Goal: Information Seeking & Learning: Check status

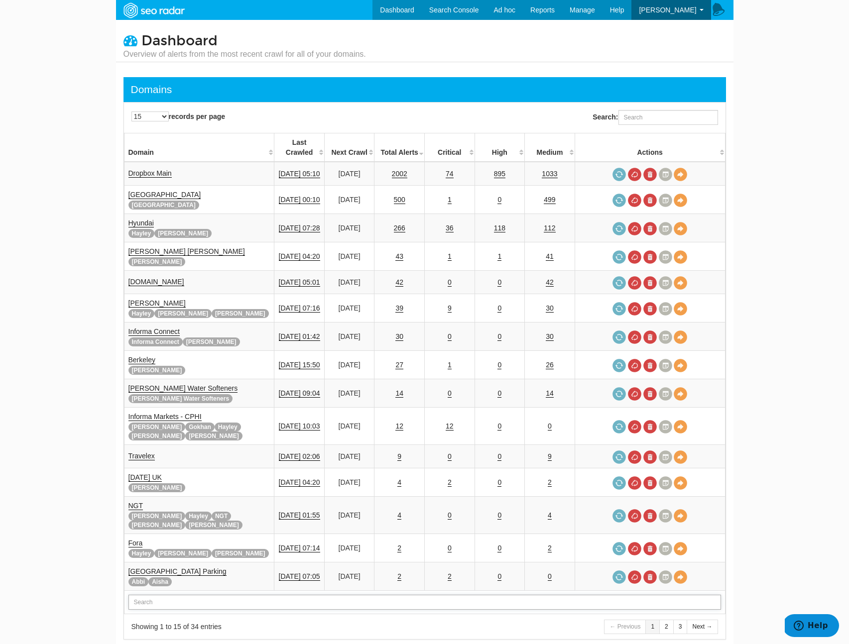
click at [187, 595] on input "text" at bounding box center [424, 602] width 592 height 15
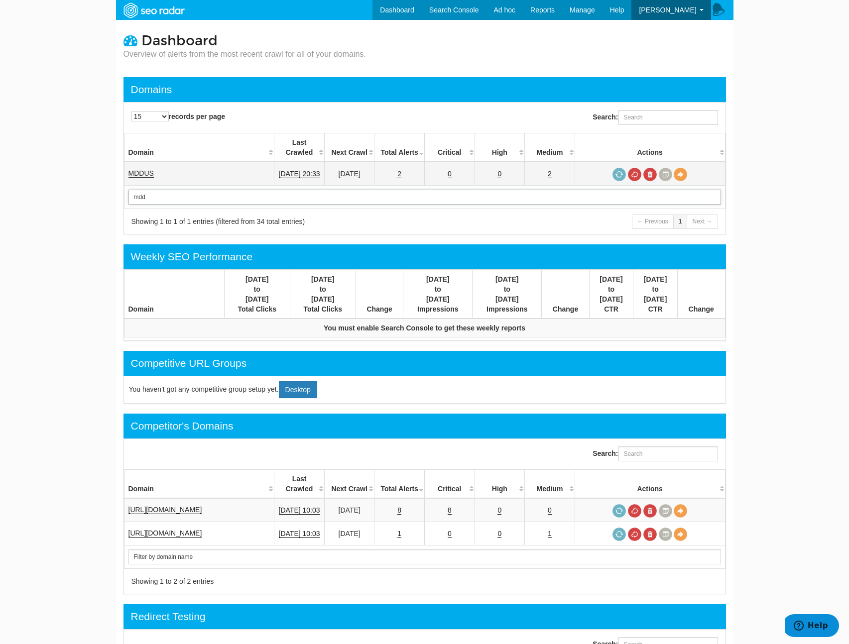
type input "mdd"
click at [146, 169] on link "MDDUS" at bounding box center [140, 173] width 25 height 8
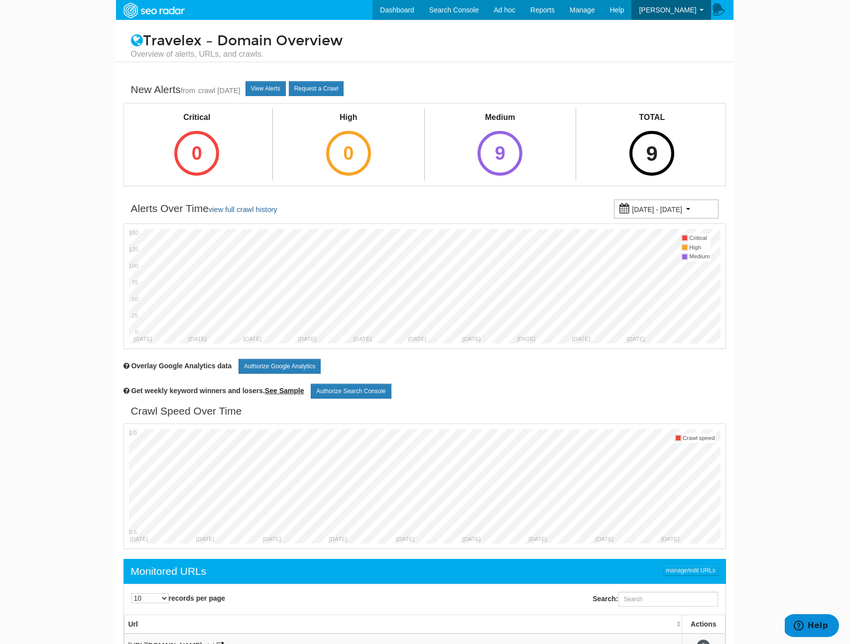
click at [668, 148] on div "9" at bounding box center [651, 153] width 45 height 45
click at [654, 143] on div "27" at bounding box center [651, 153] width 45 height 45
click at [641, 149] on div "2" at bounding box center [651, 153] width 45 height 45
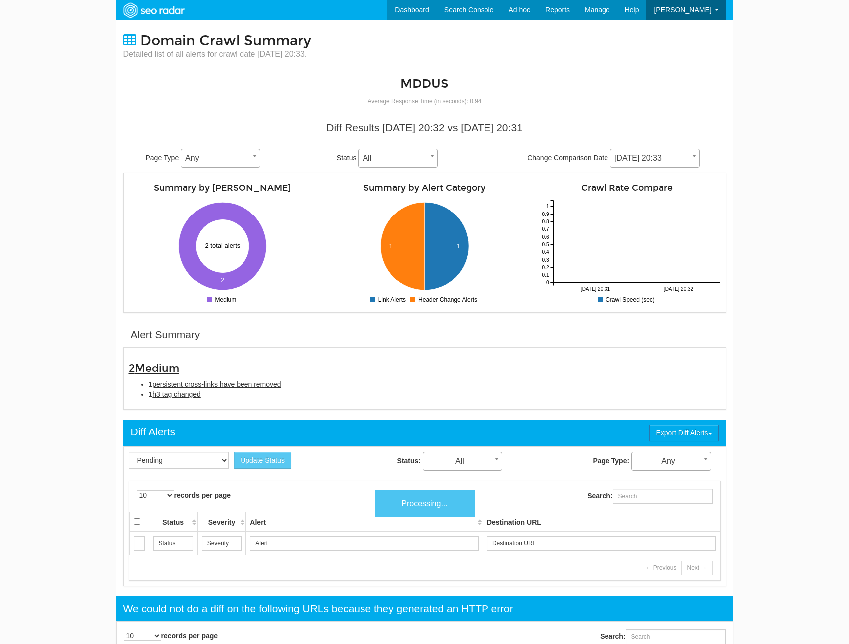
scroll to position [40, 0]
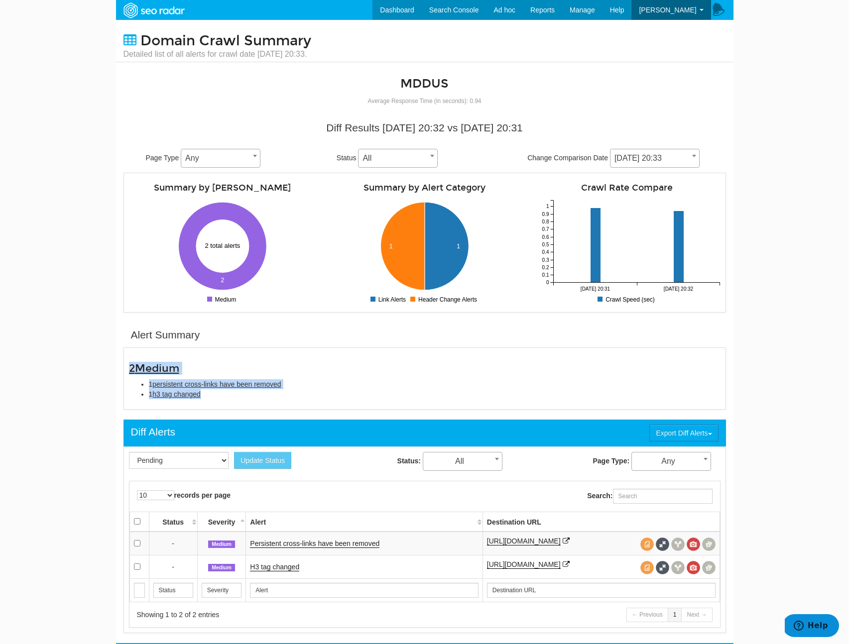
copy div "2 Medium 1 persistent cross-links have been removed 1 h3 tag changed"
drag, startPoint x: 230, startPoint y: 403, endPoint x: 125, endPoint y: 371, distance: 109.0
click at [125, 371] on div "2 Medium 1 persistent cross-links have been removed 1 h3 tag changed" at bounding box center [424, 378] width 606 height 51
click at [338, 544] on link "Persistent cross-links have been removed" at bounding box center [314, 544] width 129 height 8
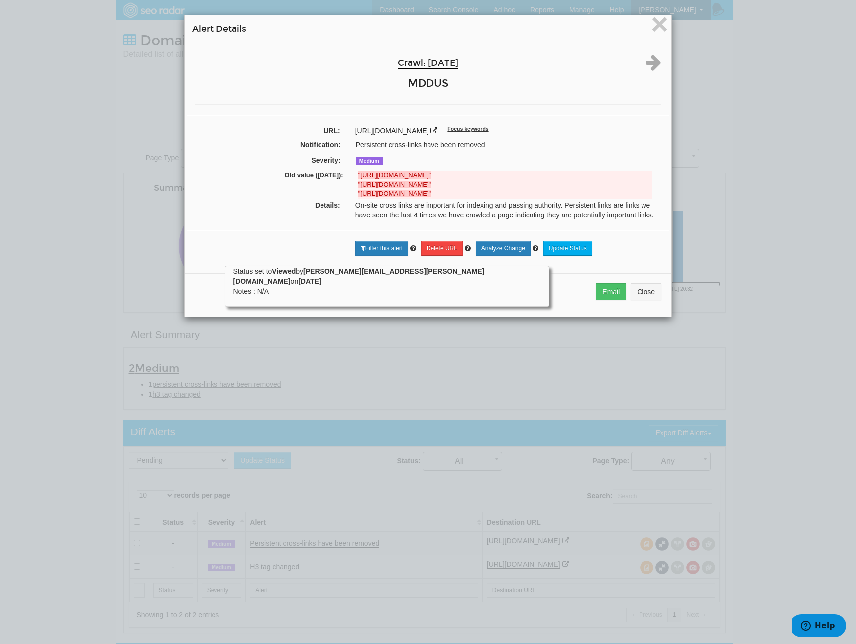
click at [321, 560] on div "× Alert Details Crawl: [DATE] MDDUS URL: [URL][DOMAIN_NAME] Focus keywords Noti…" at bounding box center [428, 322] width 856 height 644
click at [291, 566] on div "× Alert Details Crawl: [DATE] MDDUS URL: [URL][DOMAIN_NAME] Focus keywords Noti…" at bounding box center [428, 322] width 856 height 644
click at [634, 291] on button "Close" at bounding box center [646, 291] width 31 height 17
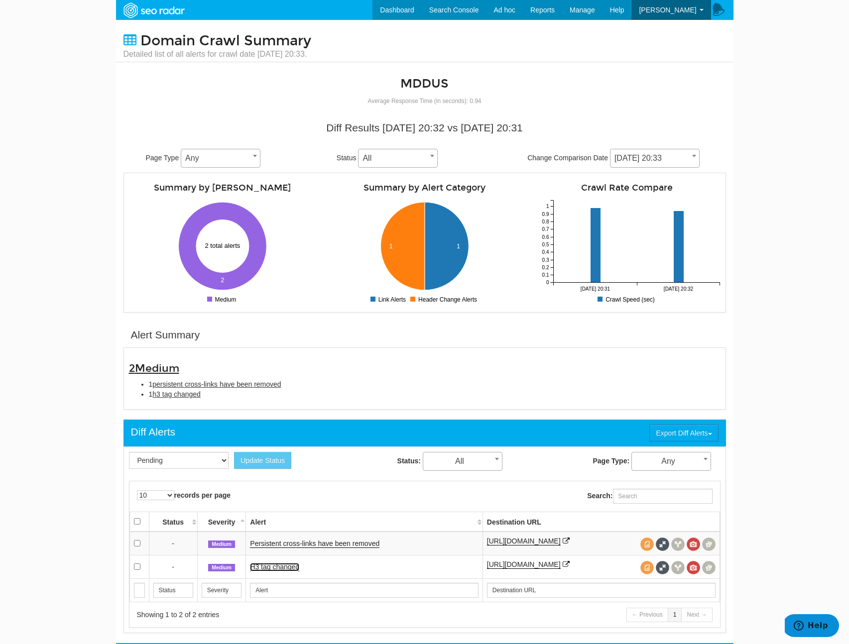
click at [276, 567] on link "H3 tag changed" at bounding box center [274, 567] width 49 height 8
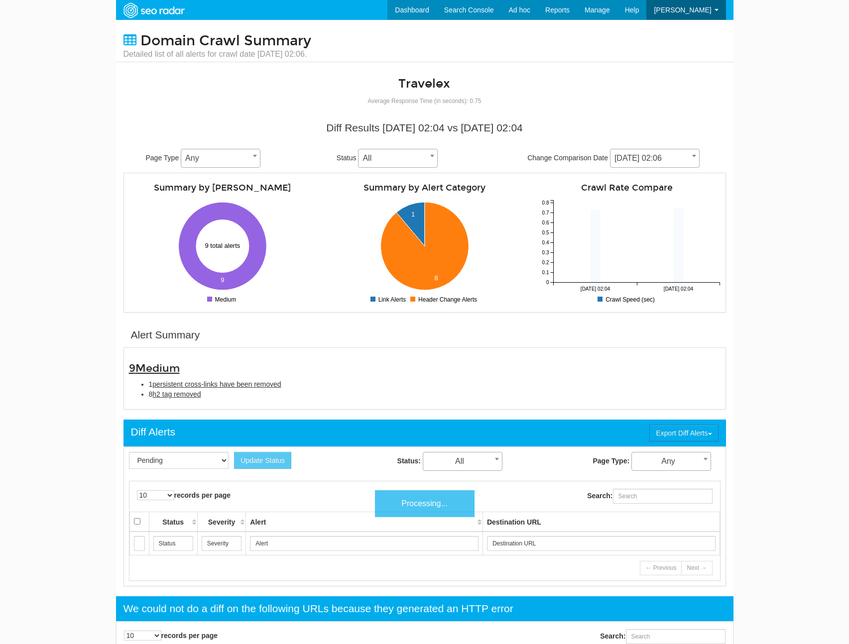
scroll to position [40, 0]
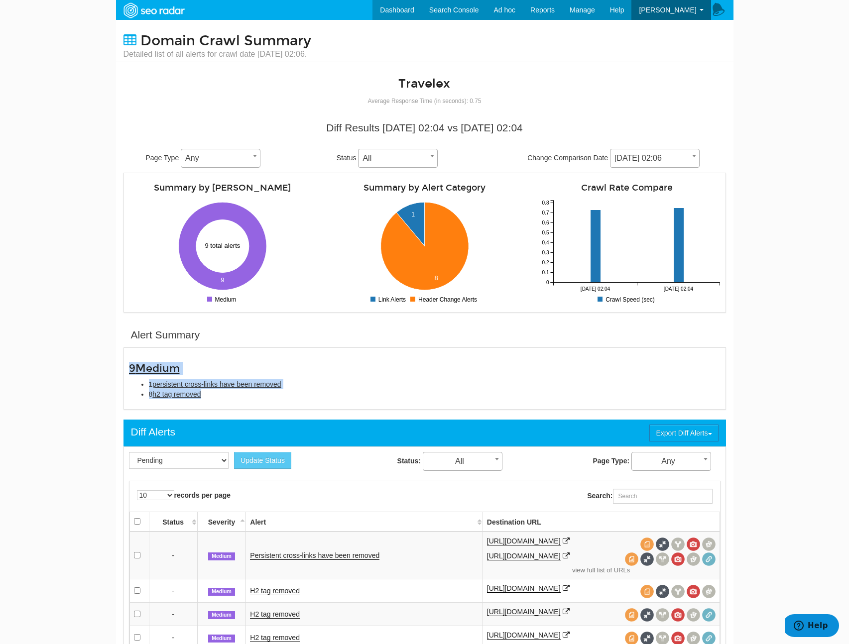
drag, startPoint x: 252, startPoint y: 400, endPoint x: 78, endPoint y: 371, distance: 177.2
click at [78, 371] on body "Dashboard Search Console Ad hoc Internet Archive Diff tool Mobile vs. Desktop F…" at bounding box center [424, 322] width 849 height 644
copy div "9 Medium 1 persistent cross-links have been removed 8 h2 tag removed"
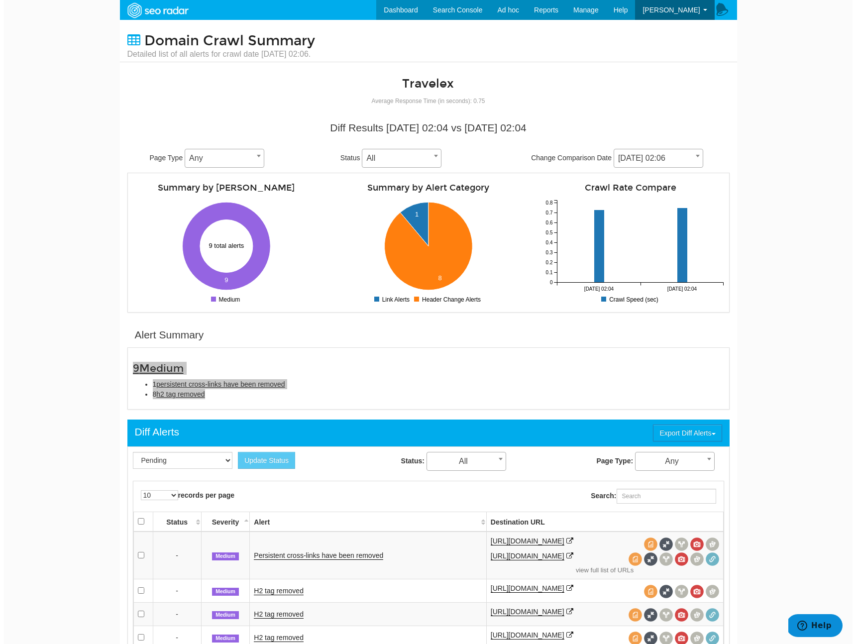
scroll to position [131, 0]
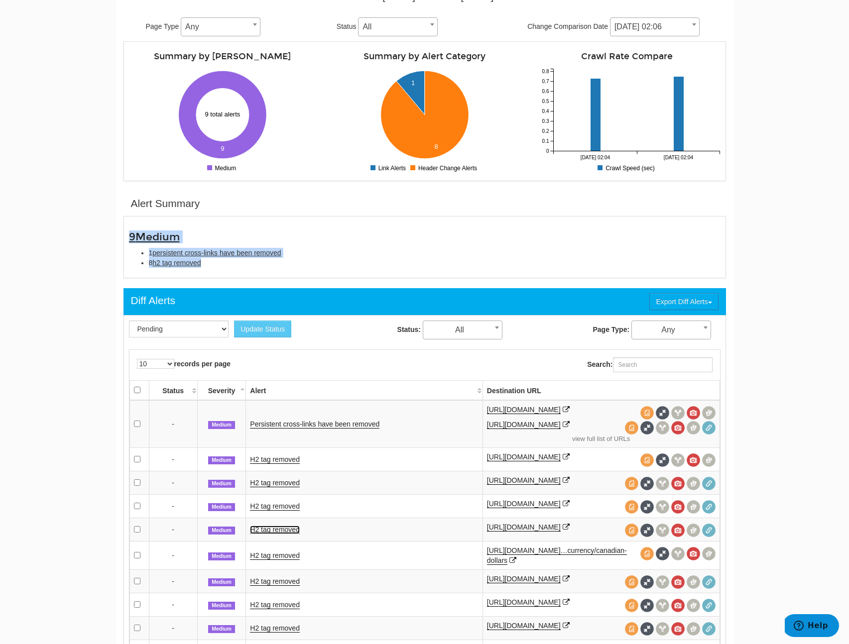
click at [281, 529] on link "H2 tag removed" at bounding box center [275, 530] width 50 height 8
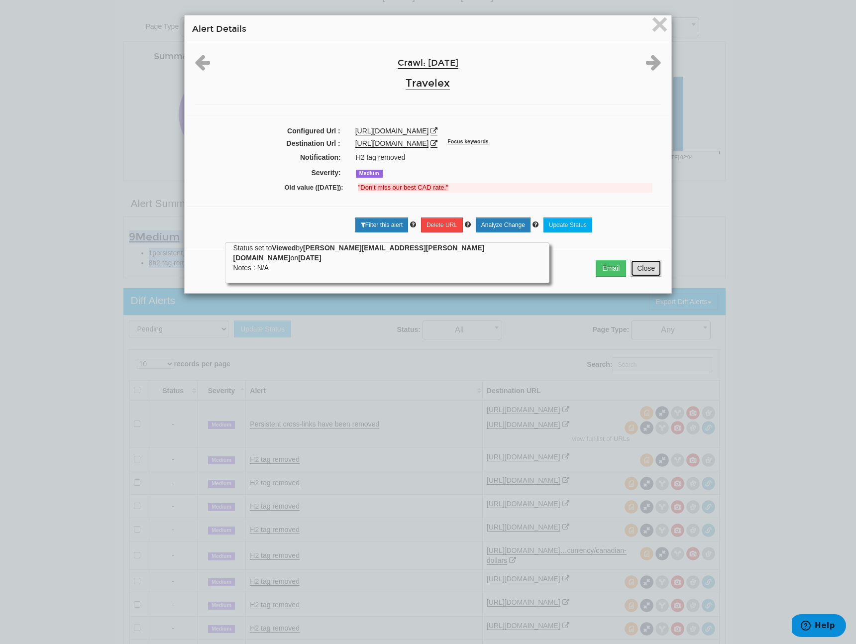
click at [631, 265] on button "Close" at bounding box center [646, 268] width 31 height 17
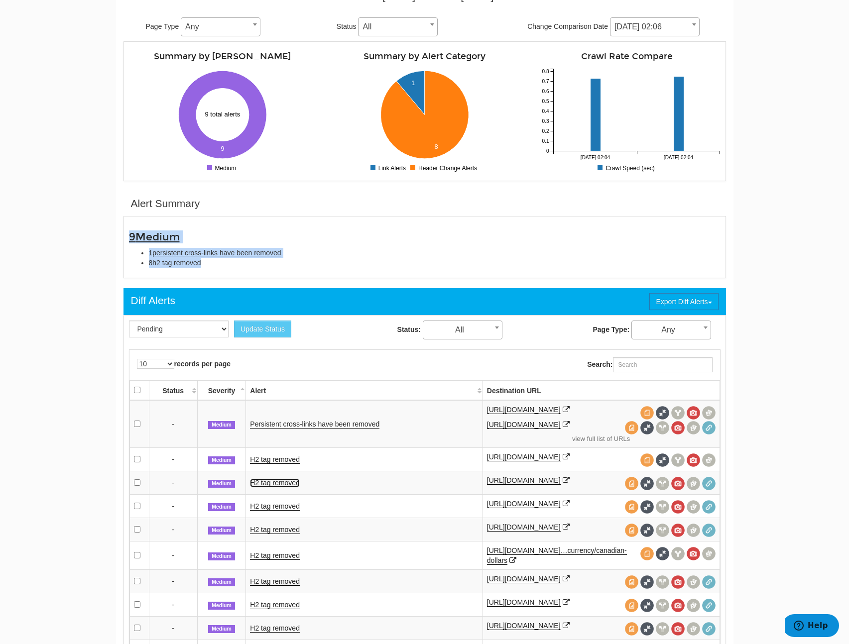
click at [282, 485] on link "H2 tag removed" at bounding box center [275, 483] width 50 height 8
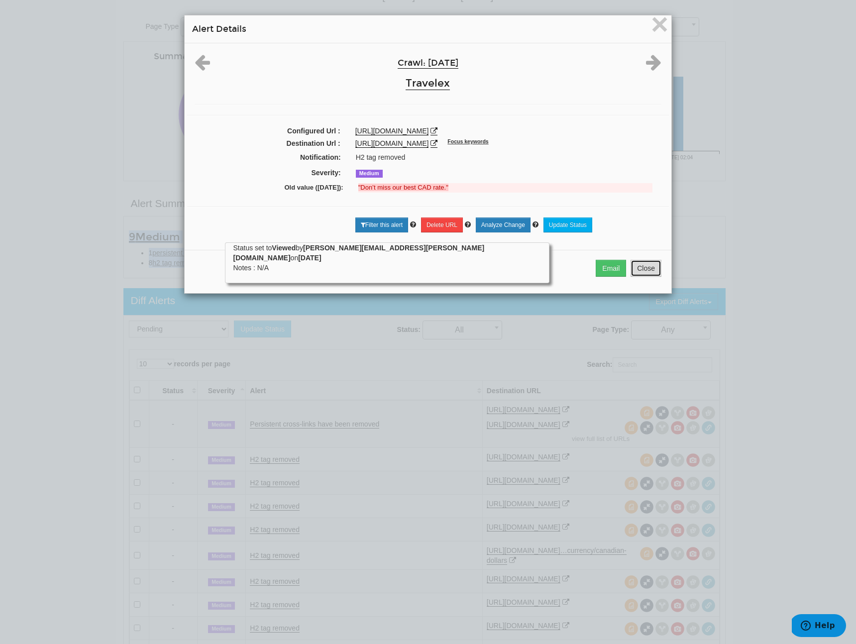
click at [633, 266] on button "Close" at bounding box center [646, 268] width 31 height 17
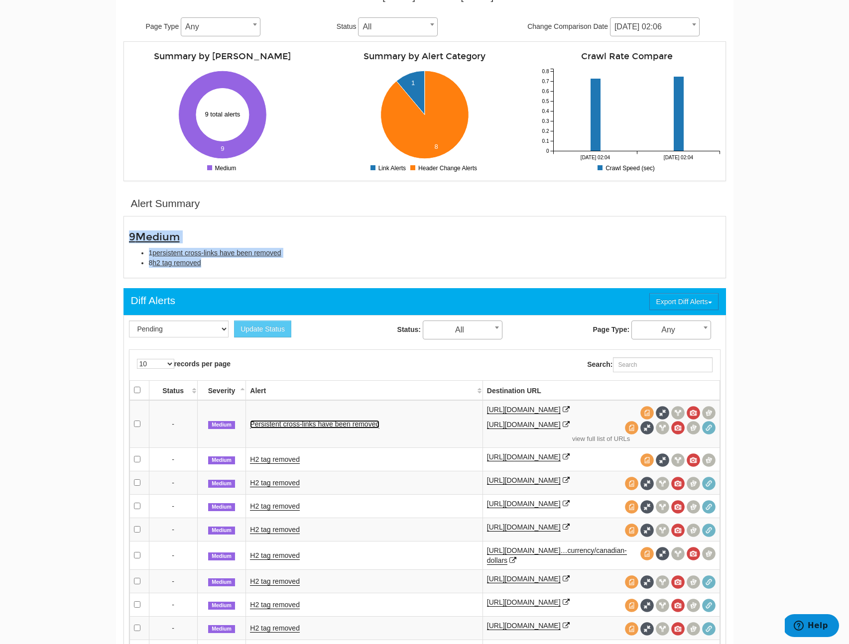
click at [297, 420] on link "Persistent cross-links have been removed" at bounding box center [314, 424] width 129 height 8
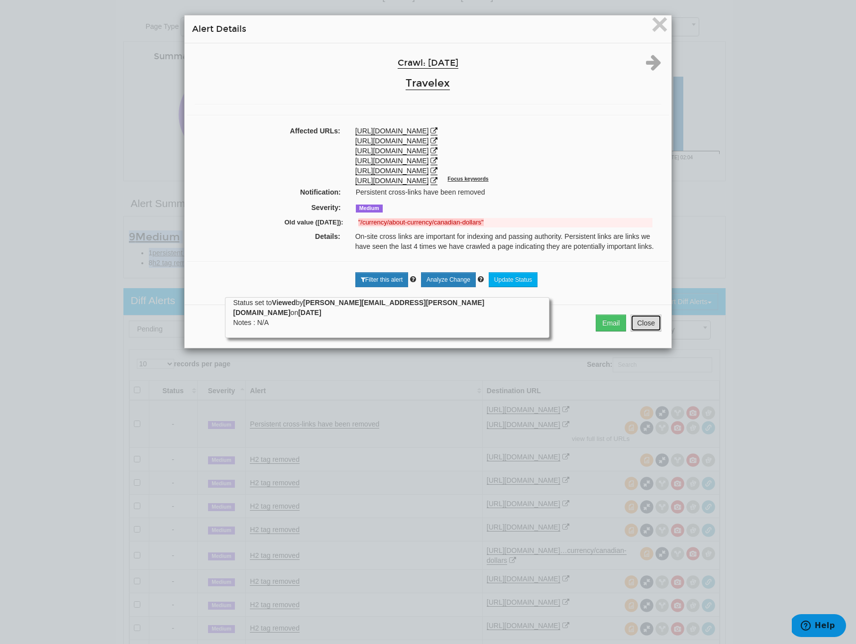
click at [652, 328] on button "Close" at bounding box center [646, 323] width 31 height 17
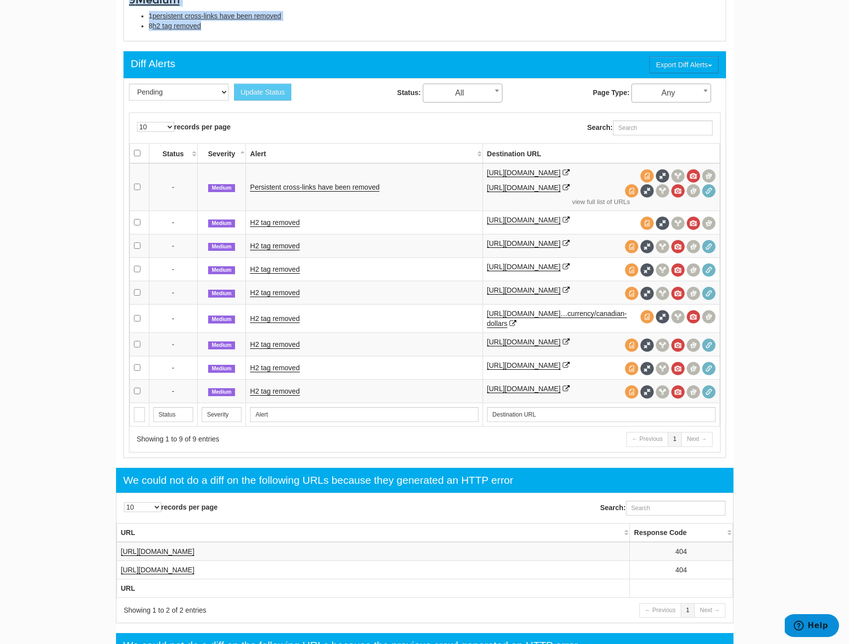
scroll to position [0, 0]
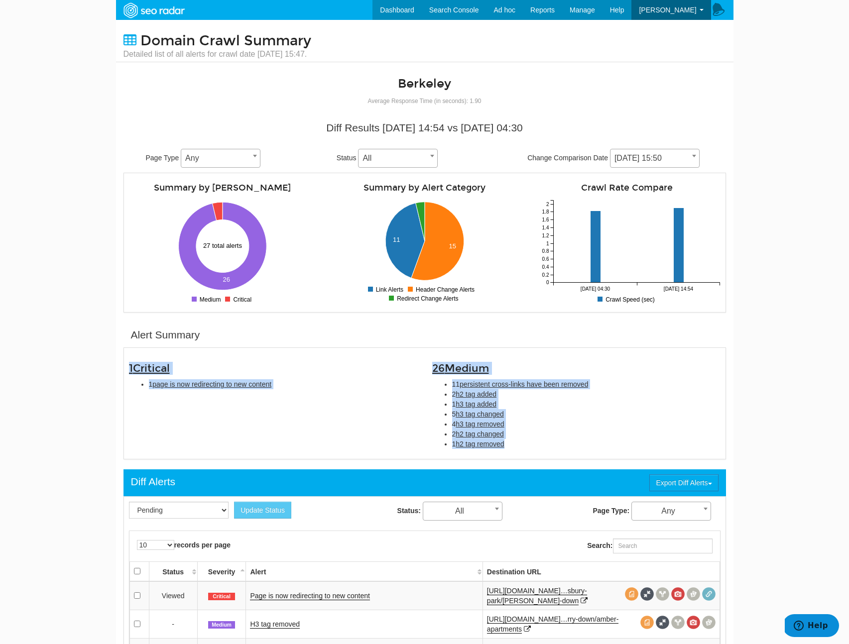
drag, startPoint x: 519, startPoint y: 447, endPoint x: 87, endPoint y: 358, distance: 440.7
click at [87, 358] on body "Dashboard Search Console Ad hoc Internet Archive Diff tool Mobile vs. Desktop F…" at bounding box center [424, 322] width 849 height 644
copy div "1 Critical 1 page is now redirecting to new content 26 Medium 11 persistent cro…"
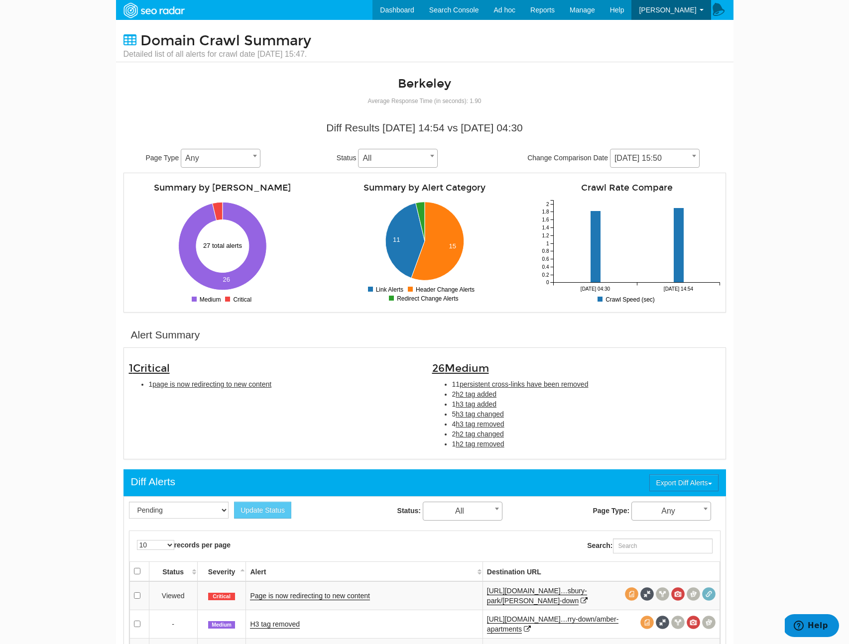
click at [640, 157] on span "[DATE] 15:50" at bounding box center [654, 158] width 89 height 14
